Goal: Task Accomplishment & Management: Manage account settings

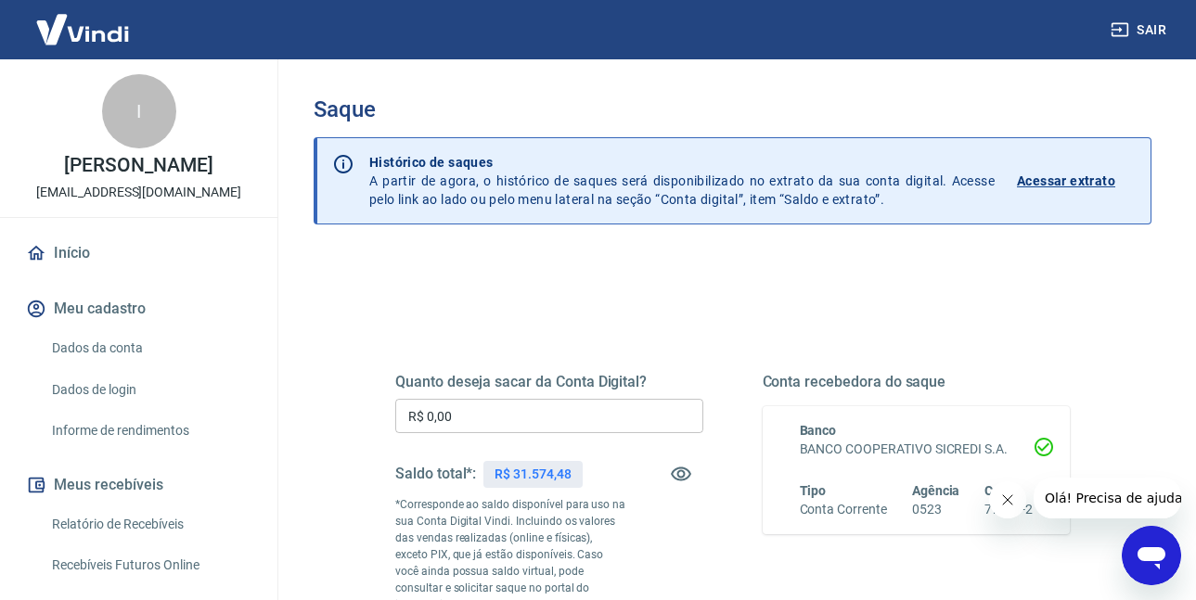
scroll to position [278, 0]
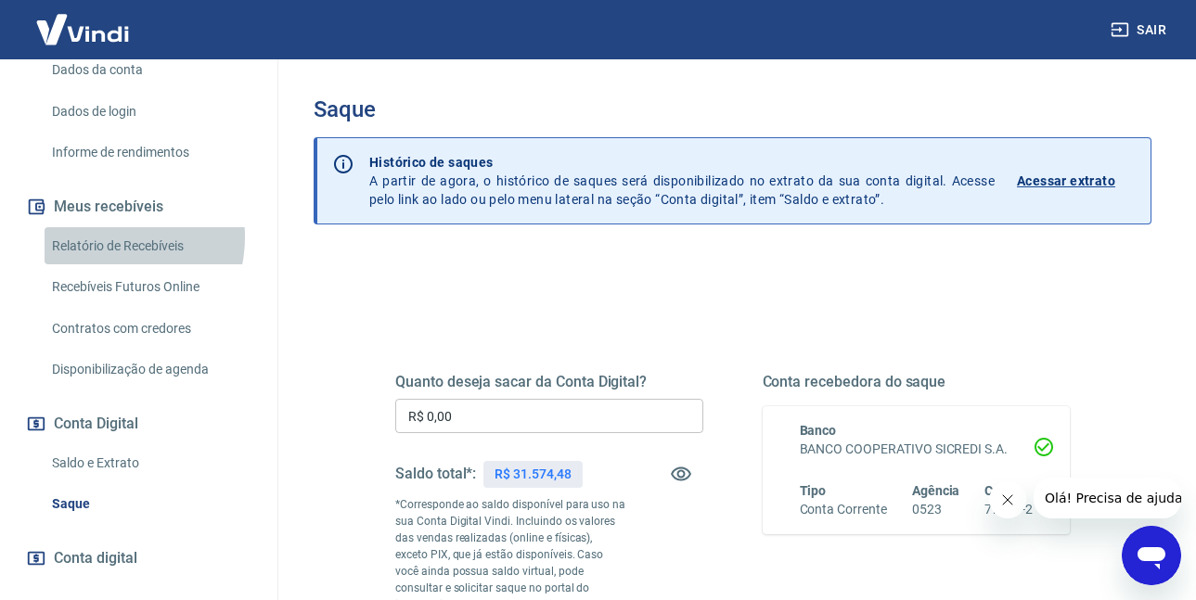
click at [107, 256] on link "Relatório de Recebíveis" at bounding box center [150, 246] width 211 height 38
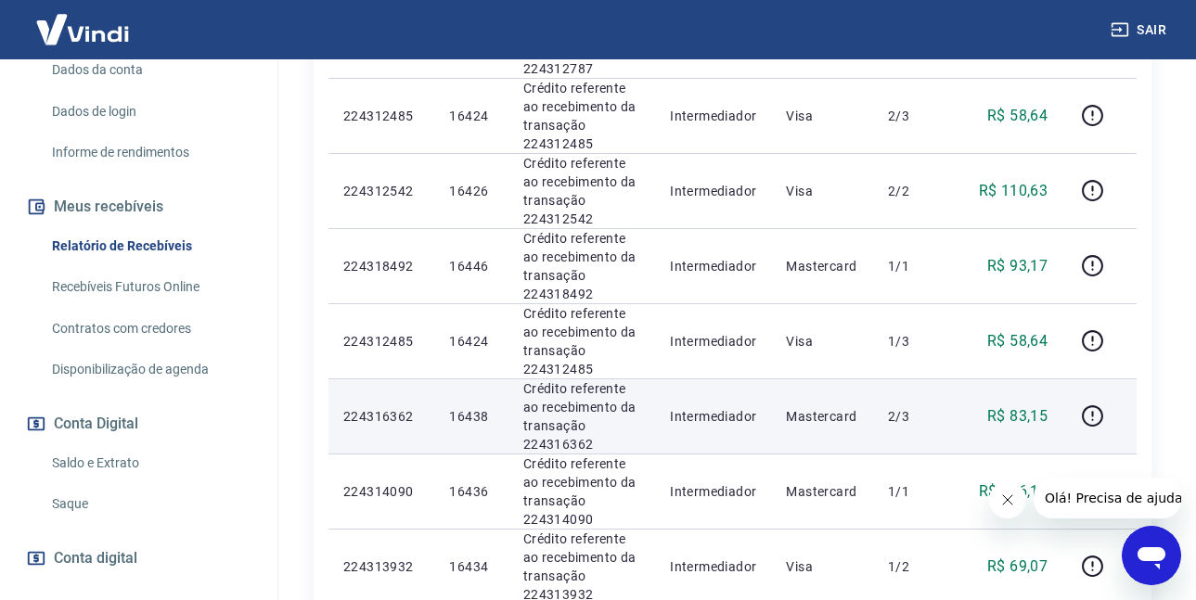
scroll to position [86, 0]
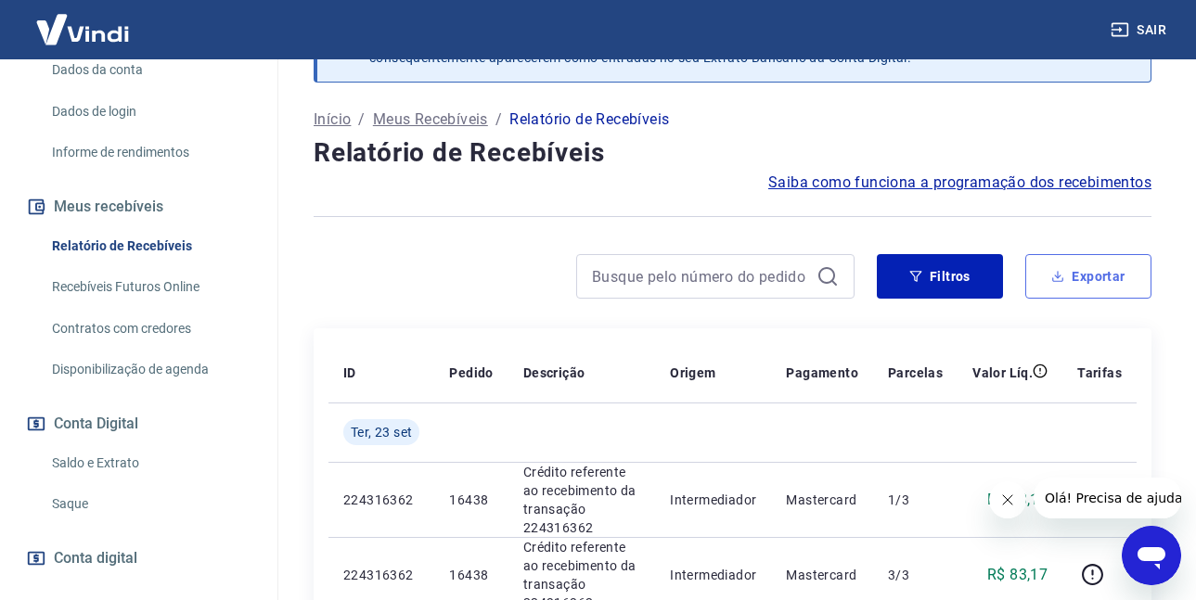
click at [1134, 274] on button "Exportar" at bounding box center [1088, 276] width 126 height 45
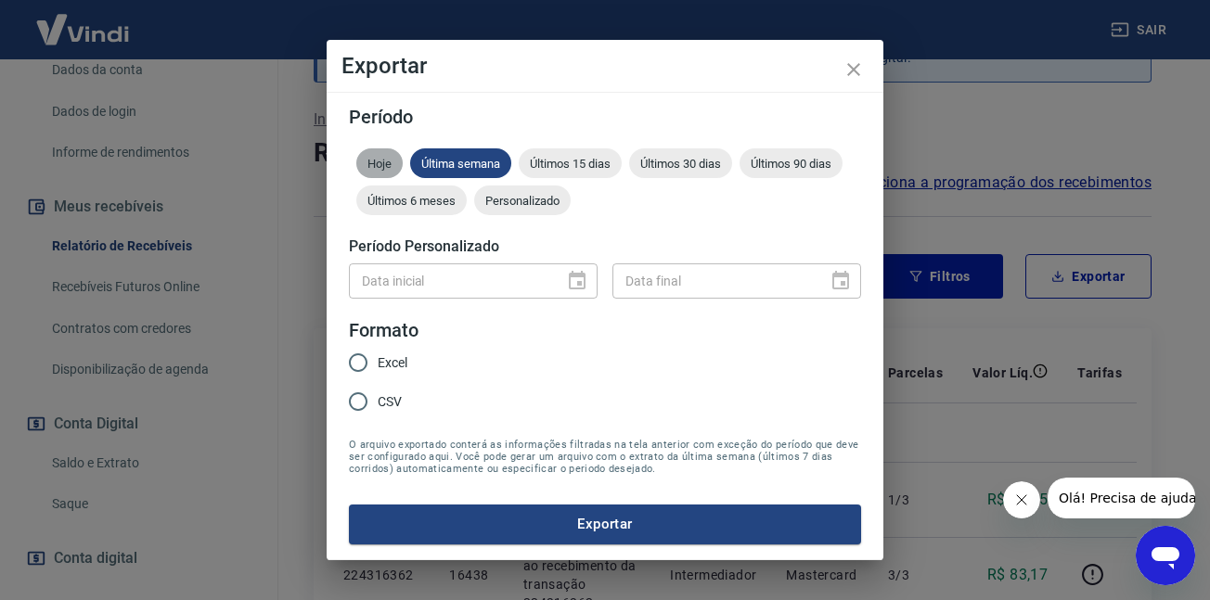
click at [368, 168] on span "Hoje" at bounding box center [379, 164] width 46 height 14
click at [360, 411] on input "CSV" at bounding box center [358, 401] width 39 height 39
radio input "true"
click at [403, 498] on form "Período Hoje Última semana Últimos 15 dias Últimos 30 dias Últimos 90 dias Últi…" at bounding box center [605, 326] width 512 height 436
click at [411, 507] on button "Exportar" at bounding box center [605, 524] width 512 height 39
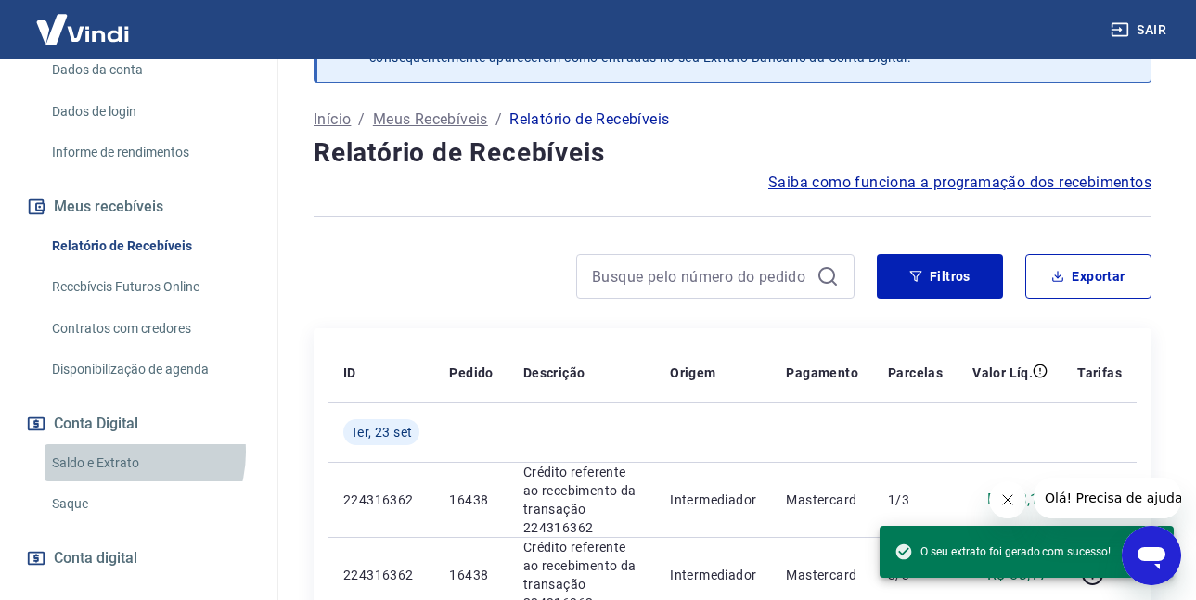
click at [122, 471] on link "Saldo e Extrato" at bounding box center [150, 463] width 211 height 38
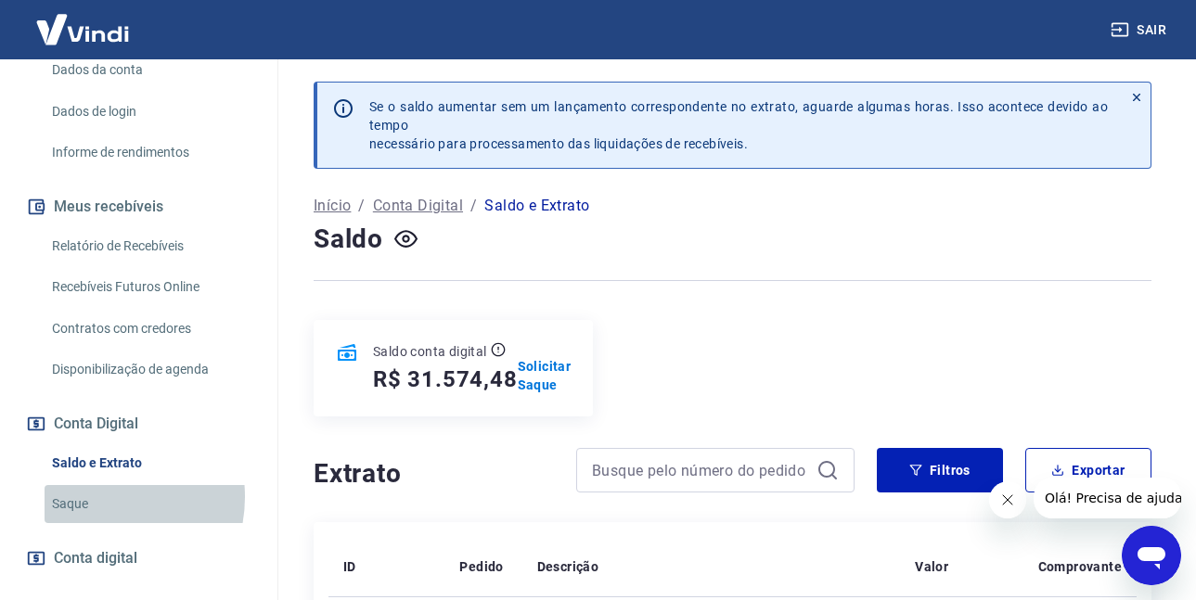
click at [97, 517] on link "Saque" at bounding box center [150, 504] width 211 height 38
